Goal: Information Seeking & Learning: Learn about a topic

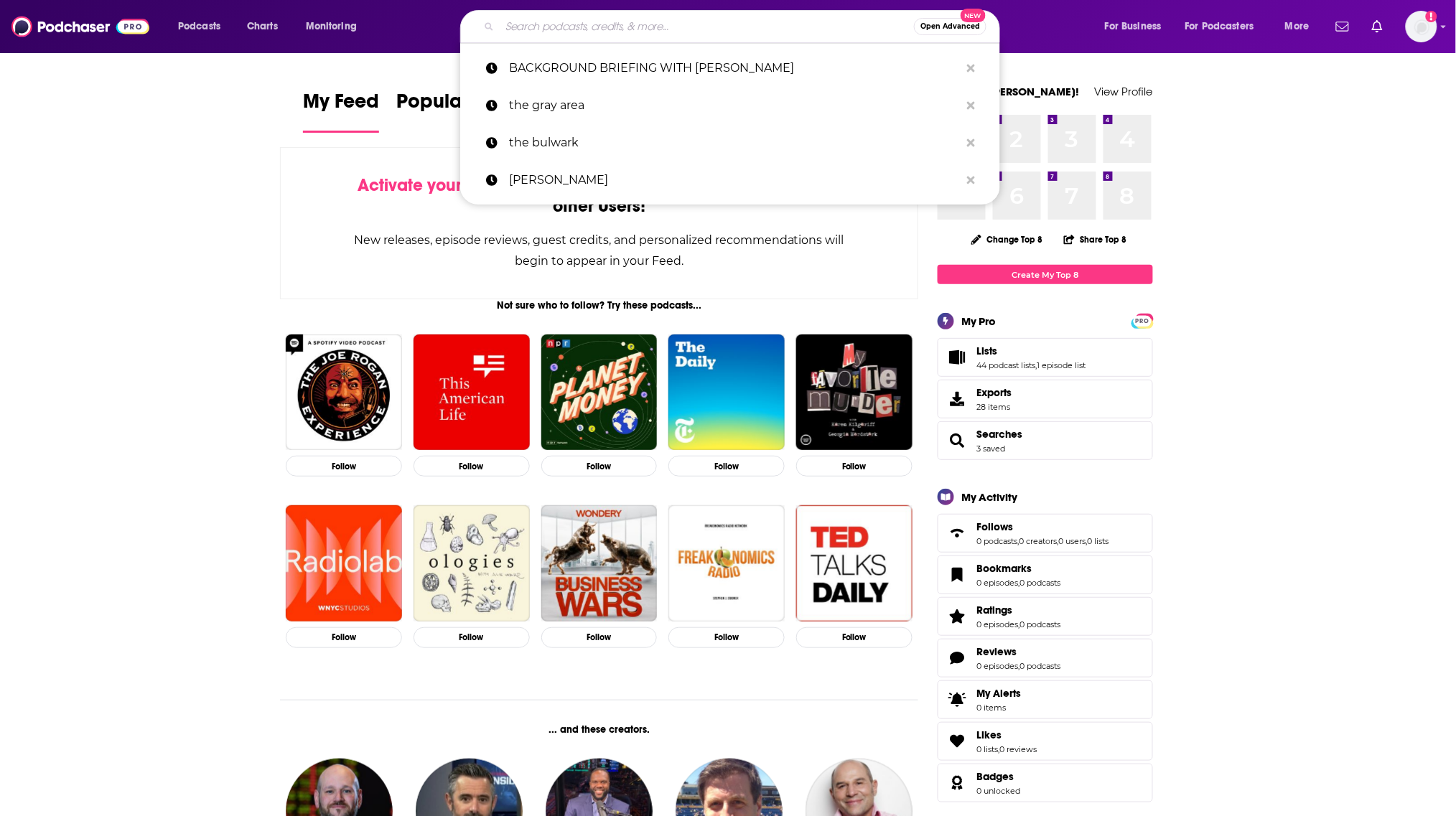
click at [593, 18] on input "Search podcasts, credits, & more..." at bounding box center [706, 26] width 414 height 23
paste input "The [PERSON_NAME] Show"
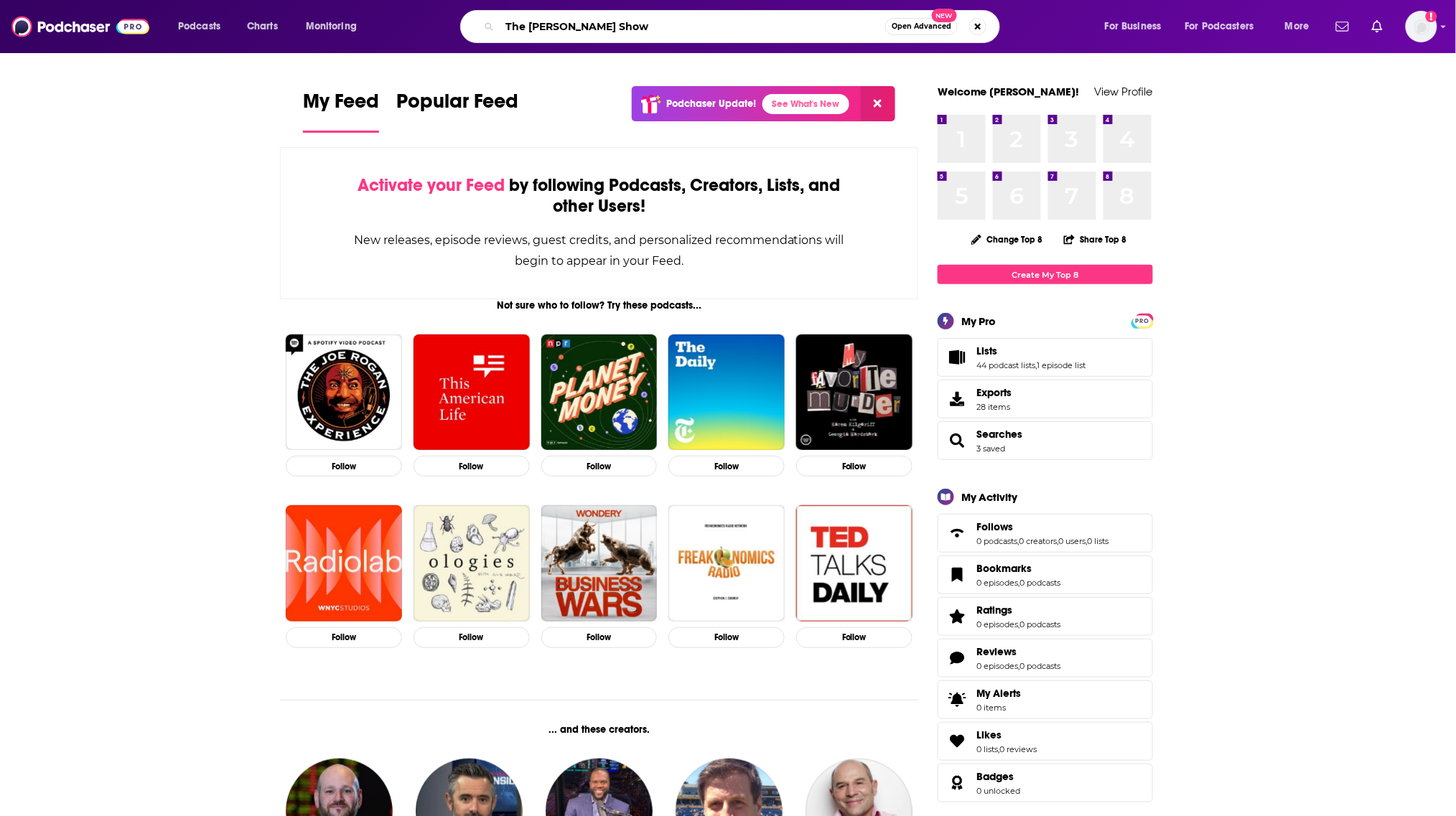
type input "The [PERSON_NAME] Show"
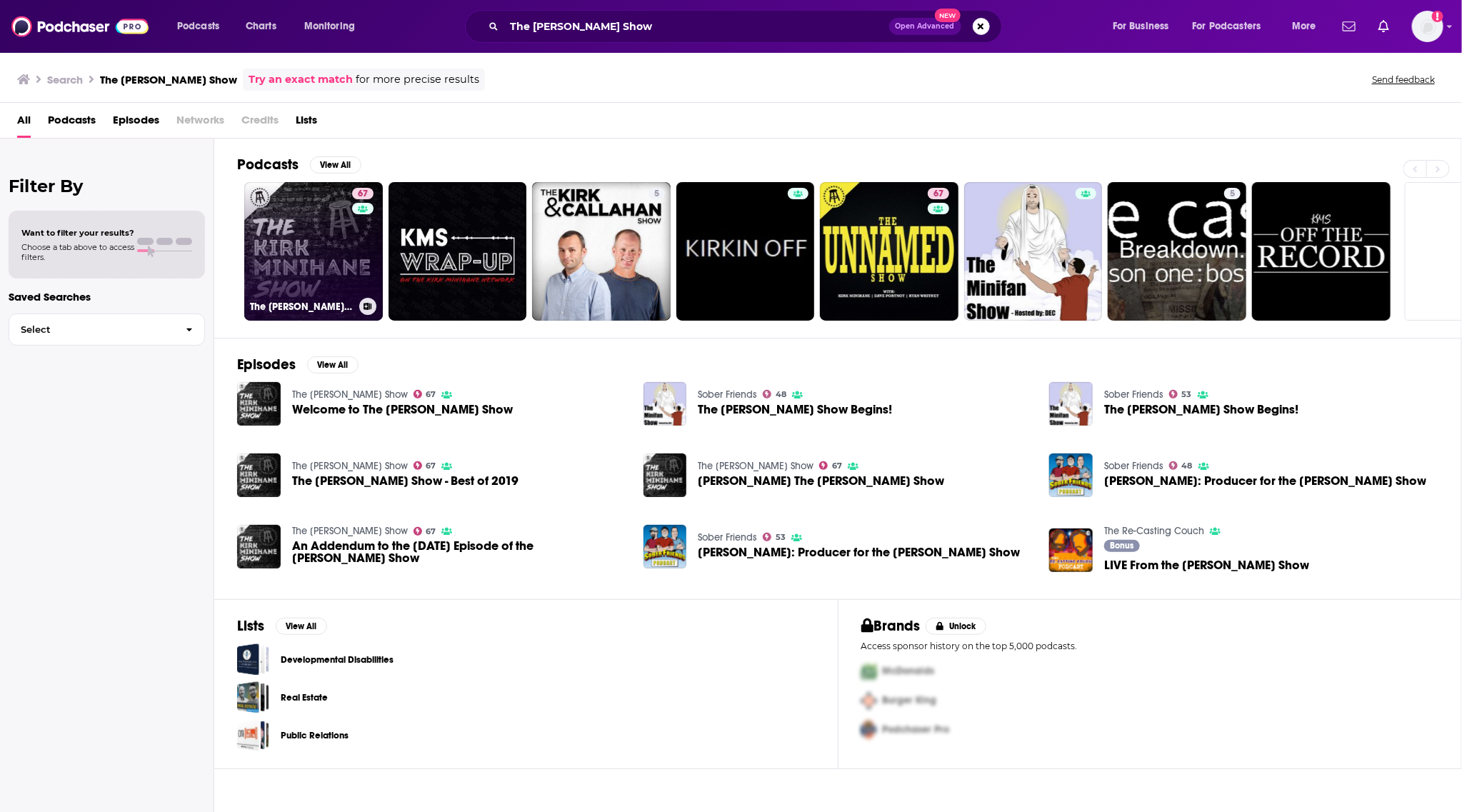
click at [336, 245] on link "67 The [PERSON_NAME] Show" at bounding box center [313, 251] width 139 height 139
